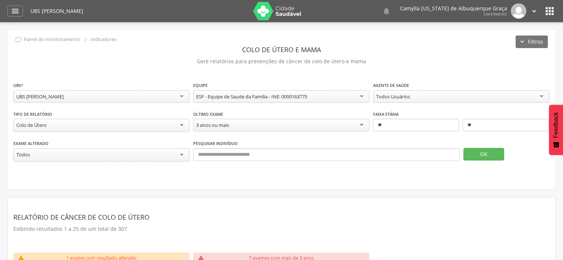
scroll to position [177, 0]
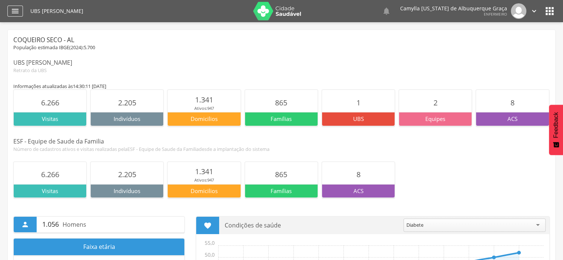
click at [19, 10] on icon "" at bounding box center [15, 11] width 9 height 9
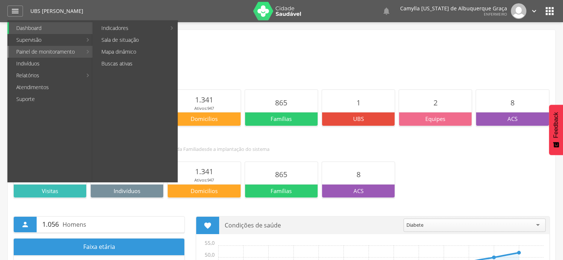
click at [43, 48] on link "Painel de monitoramento" at bounding box center [45, 52] width 73 height 12
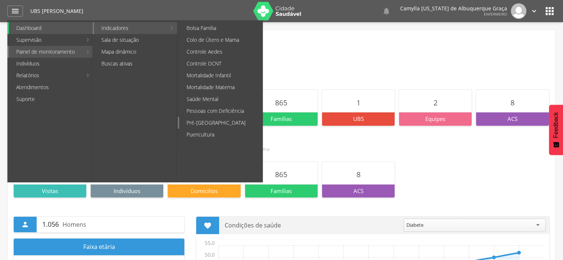
click at [221, 121] on link "Pré-[GEOGRAPHIC_DATA]" at bounding box center [220, 123] width 83 height 12
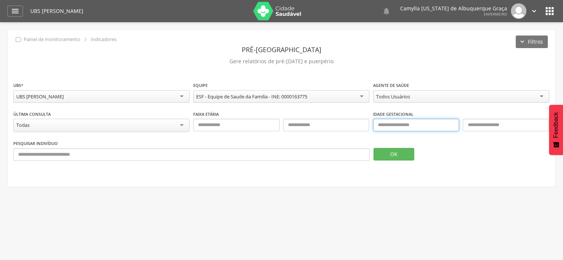
click at [395, 126] on input "text" at bounding box center [416, 125] width 86 height 13
click at [383, 156] on button "OK" at bounding box center [393, 154] width 41 height 13
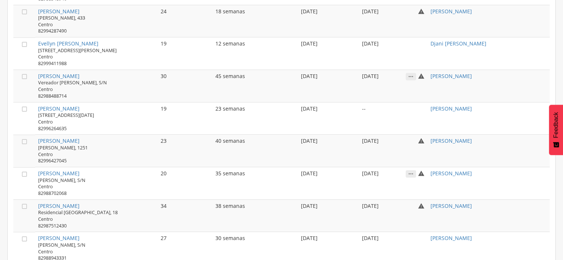
scroll to position [382, 0]
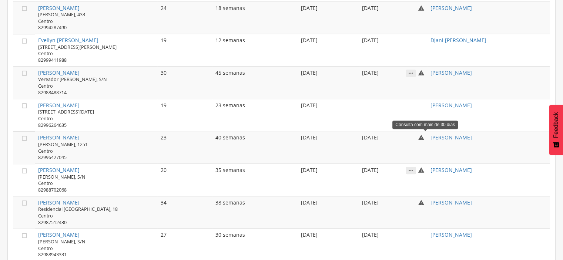
click at [425, 134] on icon "" at bounding box center [421, 137] width 7 height 7
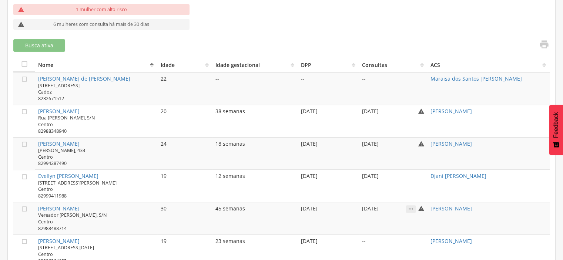
scroll to position [241, 0]
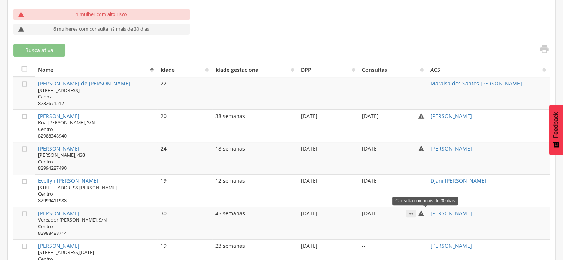
click at [423, 210] on icon "" at bounding box center [421, 213] width 7 height 7
click at [425, 211] on icon "" at bounding box center [421, 213] width 7 height 7
click at [412, 211] on icon "" at bounding box center [411, 213] width 10 height 7
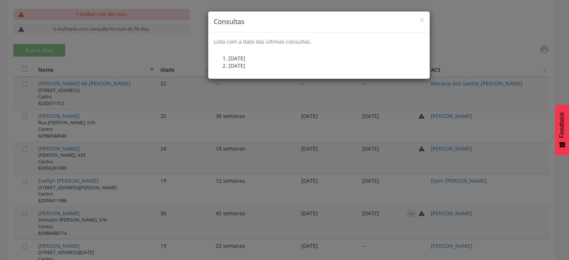
click at [407, 177] on div "× Consultas Lista com a data das últimas consultas. [DATE] [DATE]" at bounding box center [284, 130] width 569 height 260
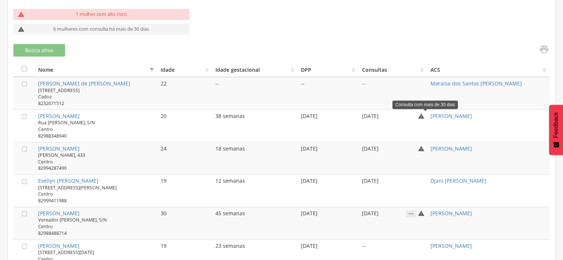
click at [425, 115] on icon "" at bounding box center [421, 116] width 7 height 7
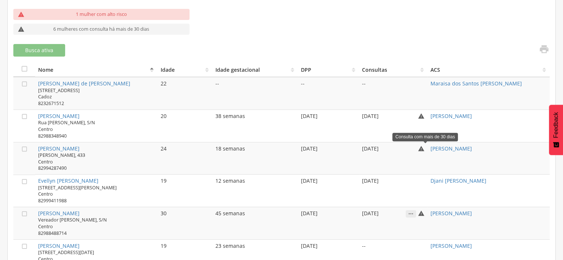
click at [425, 147] on icon "" at bounding box center [421, 148] width 7 height 7
click at [415, 210] on icon "" at bounding box center [411, 213] width 10 height 7
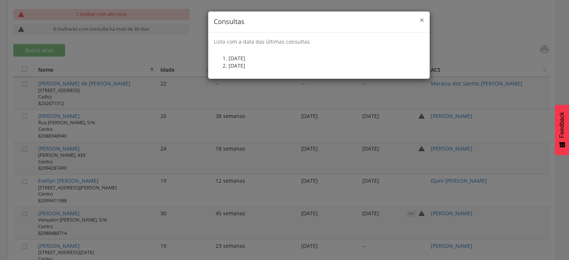
click at [419, 20] on span "×" at bounding box center [421, 20] width 4 height 10
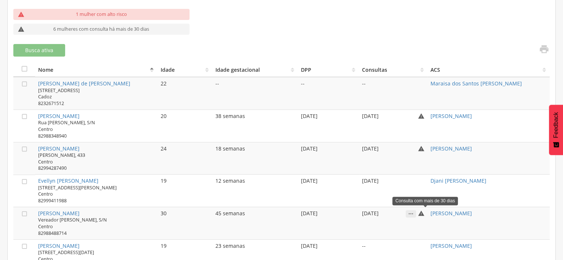
click at [424, 210] on icon "" at bounding box center [421, 213] width 7 height 7
click at [415, 210] on icon "" at bounding box center [411, 213] width 10 height 7
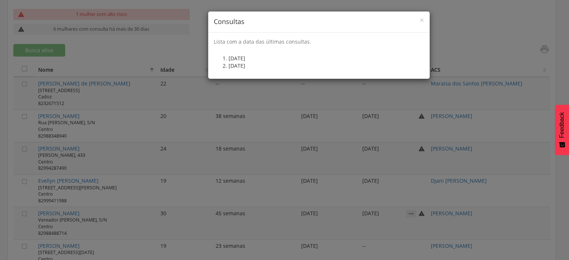
click at [415, 209] on div "× Consultas Lista com a data das últimas consultas. [DATE] [DATE]" at bounding box center [284, 130] width 569 height 260
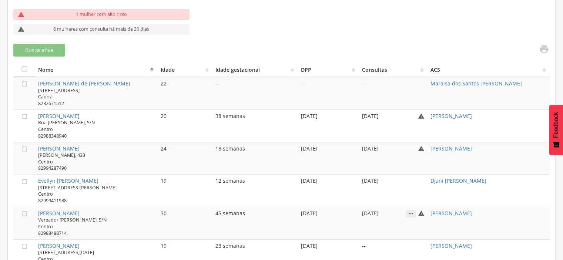
click at [412, 210] on icon "" at bounding box center [411, 213] width 10 height 7
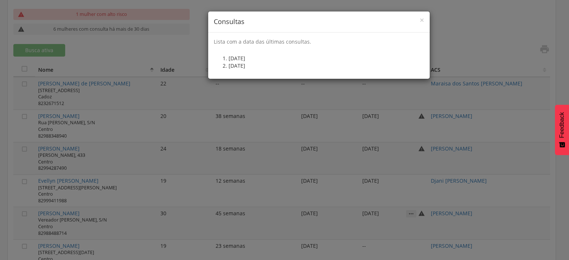
click at [412, 209] on div "× Consultas Lista com a data das últimas consultas. [DATE] [DATE]" at bounding box center [284, 130] width 569 height 260
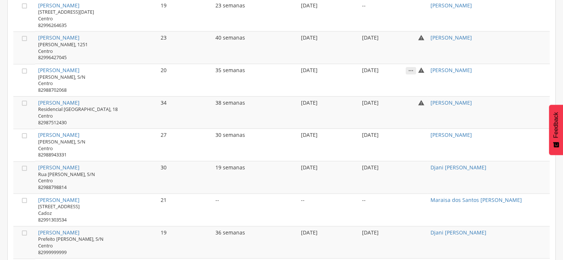
scroll to position [483, 0]
click at [425, 66] on icon "" at bounding box center [421, 69] width 7 height 7
click at [415, 66] on icon "" at bounding box center [411, 69] width 10 height 7
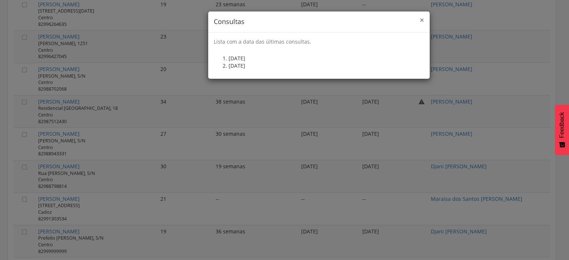
click at [422, 19] on span "×" at bounding box center [421, 20] width 4 height 10
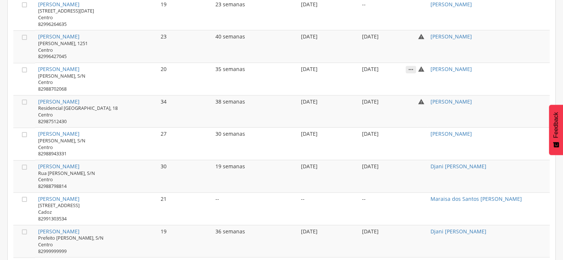
click at [416, 66] on icon "" at bounding box center [411, 69] width 10 height 7
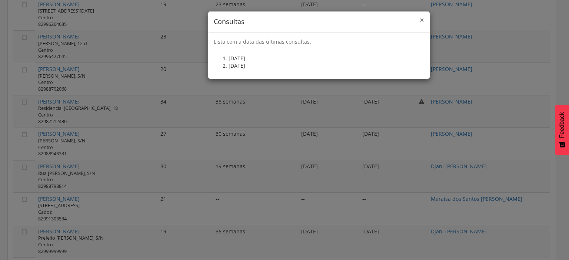
click at [421, 20] on span "×" at bounding box center [421, 20] width 4 height 10
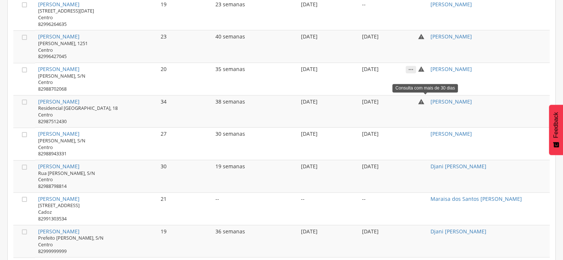
click at [423, 99] on icon "" at bounding box center [421, 101] width 7 height 7
click at [425, 98] on icon "" at bounding box center [421, 101] width 7 height 7
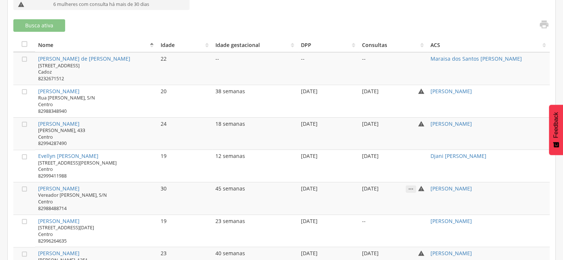
scroll to position [269, 0]
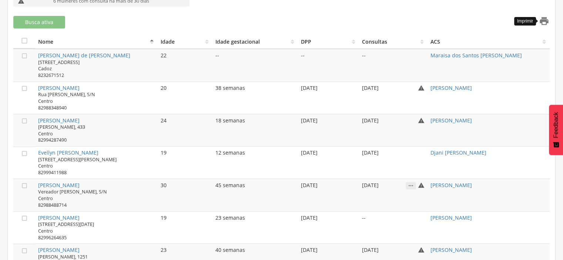
click at [544, 22] on icon "" at bounding box center [544, 21] width 10 height 10
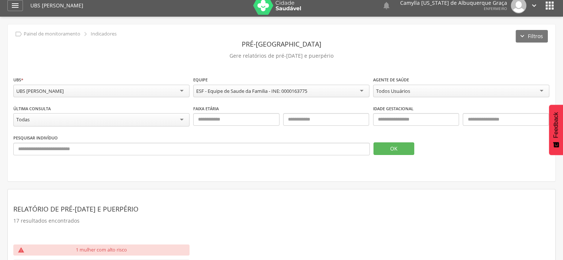
scroll to position [0, 0]
